Goal: Task Accomplishment & Management: Use online tool/utility

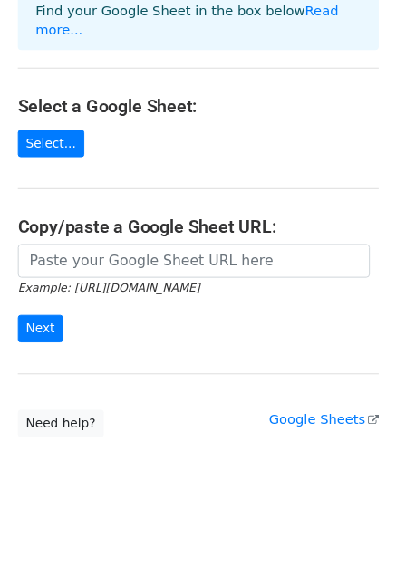
scroll to position [153, 0]
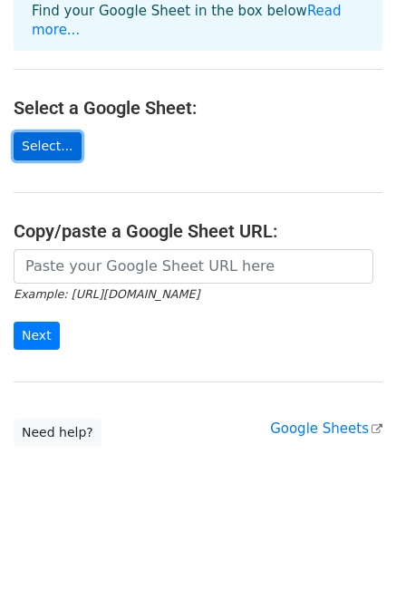
click at [46, 139] on link "Select..." at bounding box center [48, 146] width 68 height 28
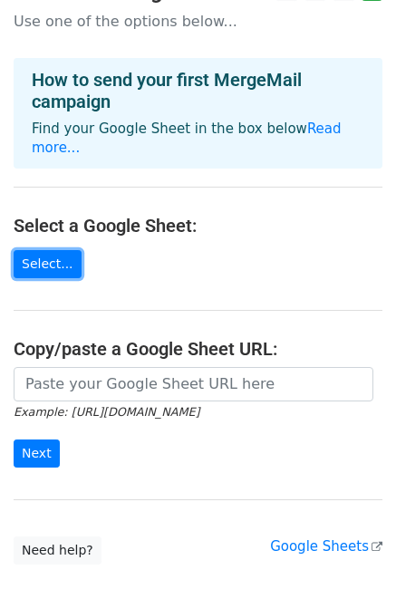
scroll to position [0, 0]
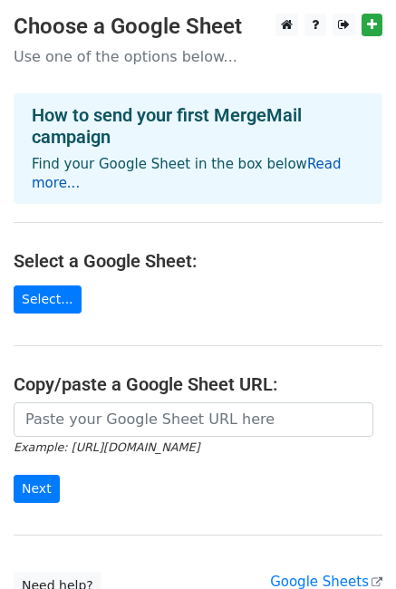
click at [305, 170] on link "Read more..." at bounding box center [187, 173] width 310 height 35
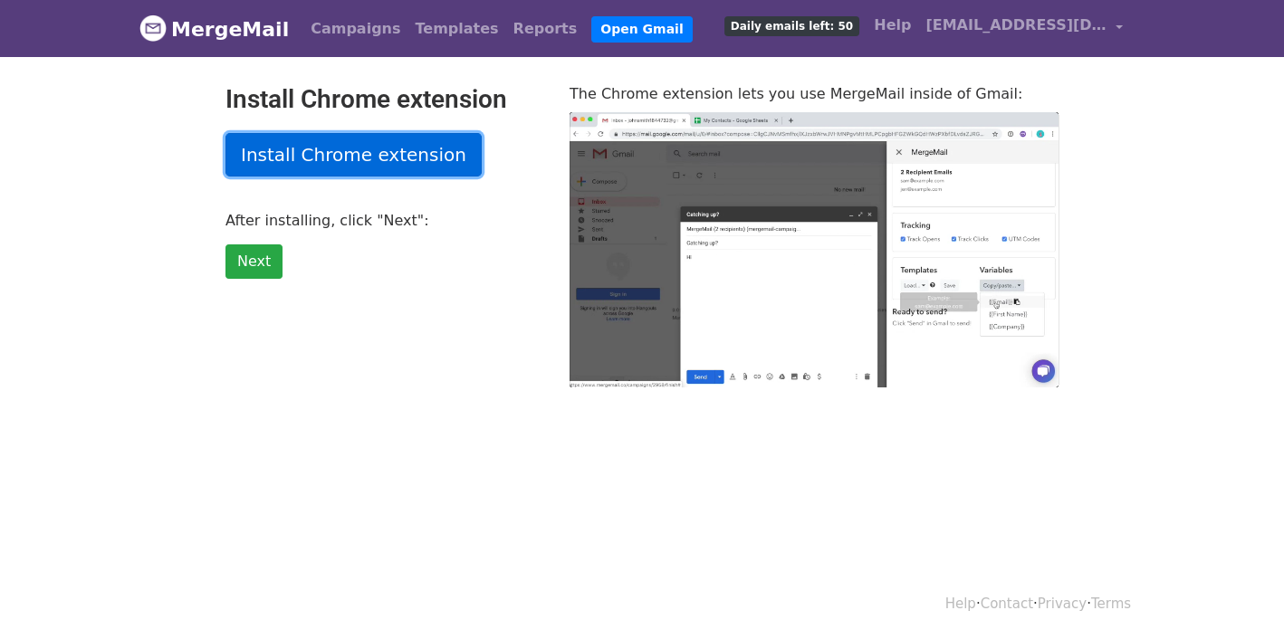
click at [384, 153] on link "Install Chrome extension" at bounding box center [353, 154] width 256 height 43
click at [456, 155] on link "Install Chrome extension" at bounding box center [353, 154] width 256 height 43
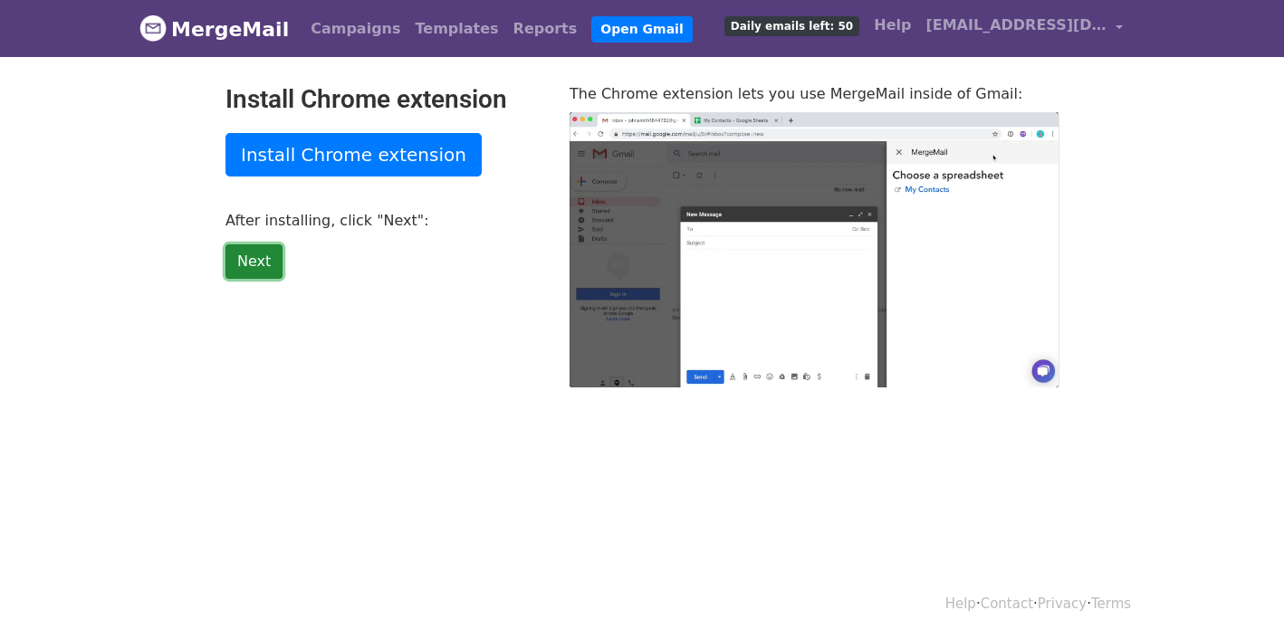
click at [238, 264] on link "Next" at bounding box center [253, 262] width 57 height 34
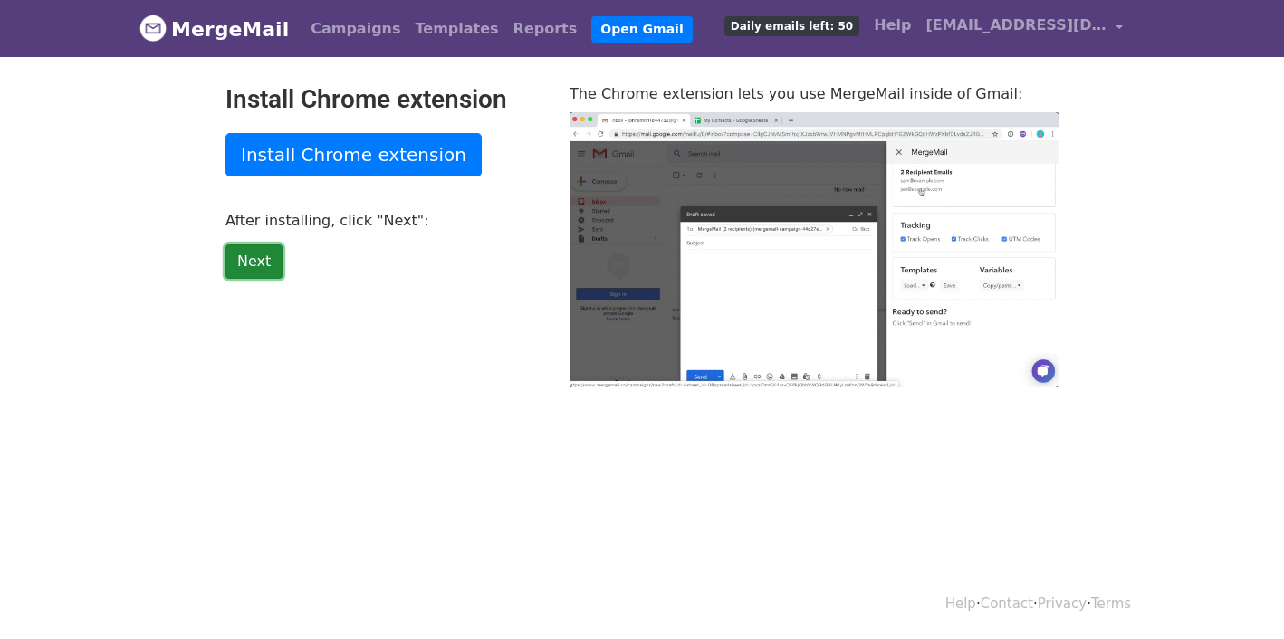
type input "82.63"
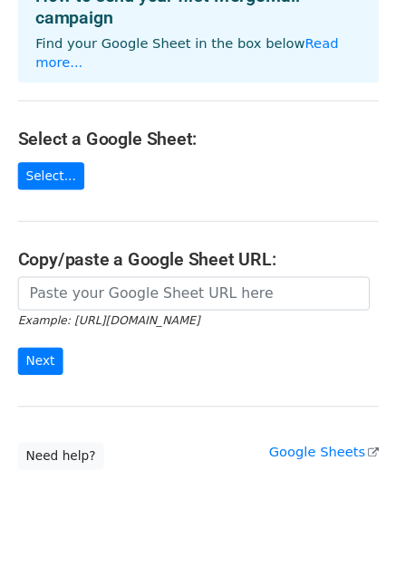
scroll to position [120, 0]
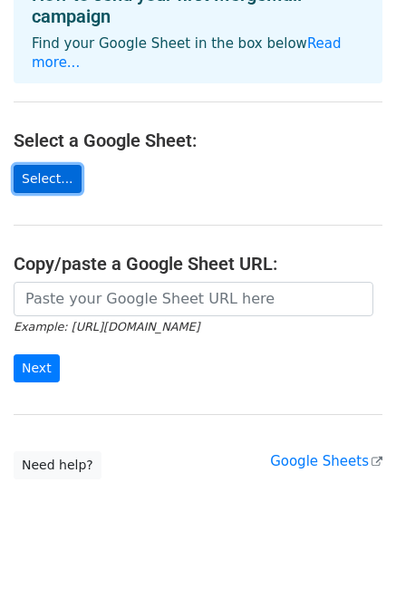
click at [59, 165] on link "Select..." at bounding box center [48, 179] width 68 height 28
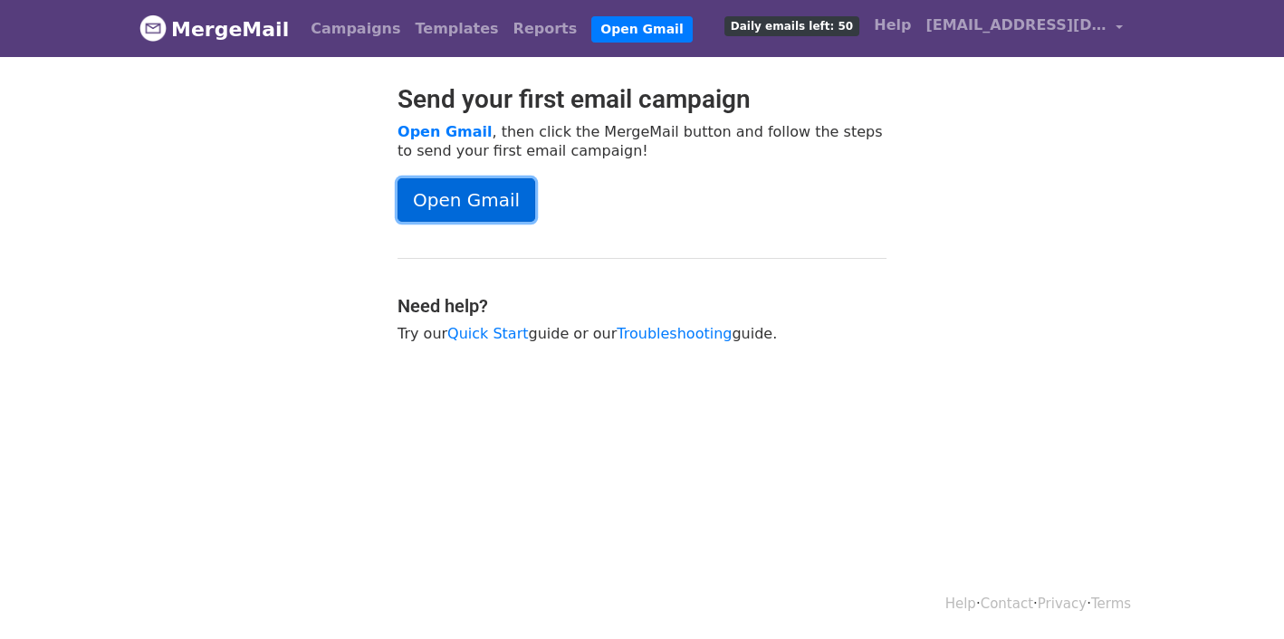
click at [493, 202] on link "Open Gmail" at bounding box center [467, 199] width 138 height 43
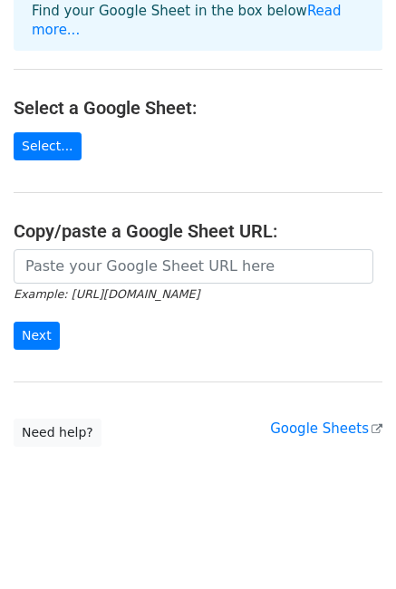
scroll to position [153, 0]
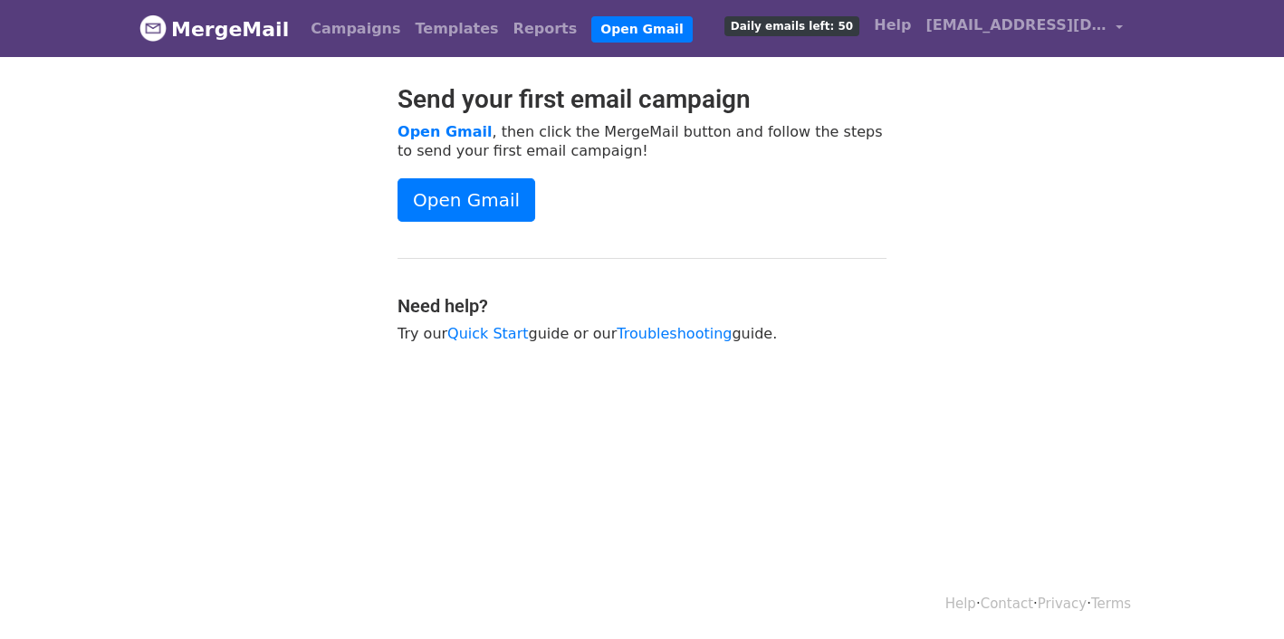
click at [500, 222] on div "Open Gmail" at bounding box center [642, 199] width 489 height 43
click at [487, 204] on link "Open Gmail" at bounding box center [467, 199] width 138 height 43
